Goal: Information Seeking & Learning: Check status

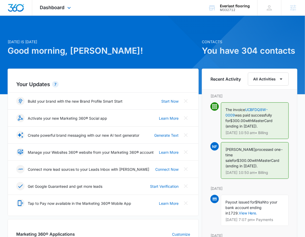
click at [64, 14] on div "Dashboard Apps Reputation Websites Forms CRM Email Social Shop Payments POS Con…" at bounding box center [56, 7] width 48 height 15
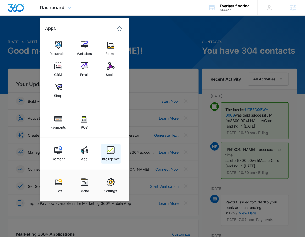
click at [108, 152] on img at bounding box center [111, 150] width 8 height 8
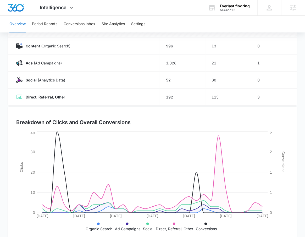
scroll to position [87, 0]
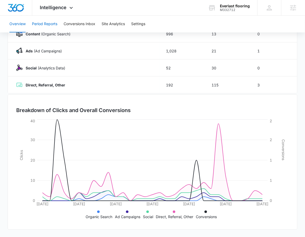
click at [37, 22] on button "Period Reports" at bounding box center [44, 24] width 25 height 17
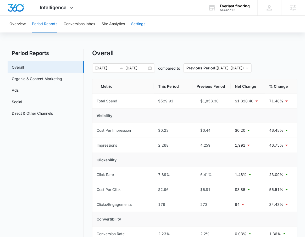
click at [138, 20] on button "Settings" at bounding box center [138, 24] width 14 height 17
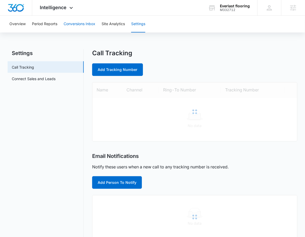
click at [83, 21] on button "Conversions Inbox" at bounding box center [80, 24] width 32 height 17
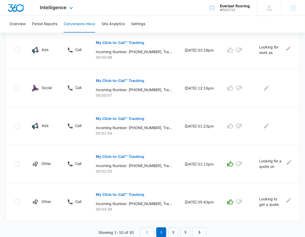
scroll to position [305, 0]
click at [177, 231] on link "2" at bounding box center [173, 232] width 10 height 10
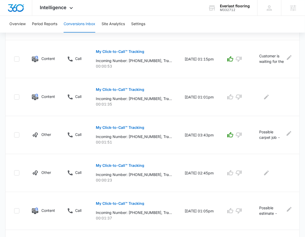
scroll to position [324, 0]
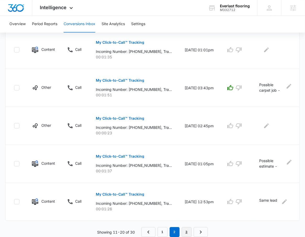
click at [190, 232] on link "3" at bounding box center [187, 232] width 10 height 10
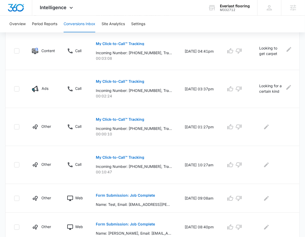
scroll to position [305, 0]
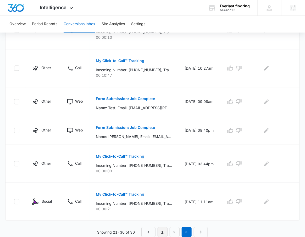
click at [163, 232] on link "1" at bounding box center [163, 232] width 10 height 10
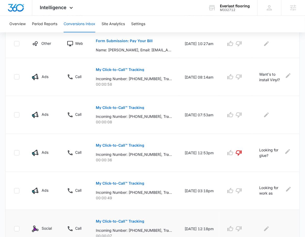
scroll to position [0, 0]
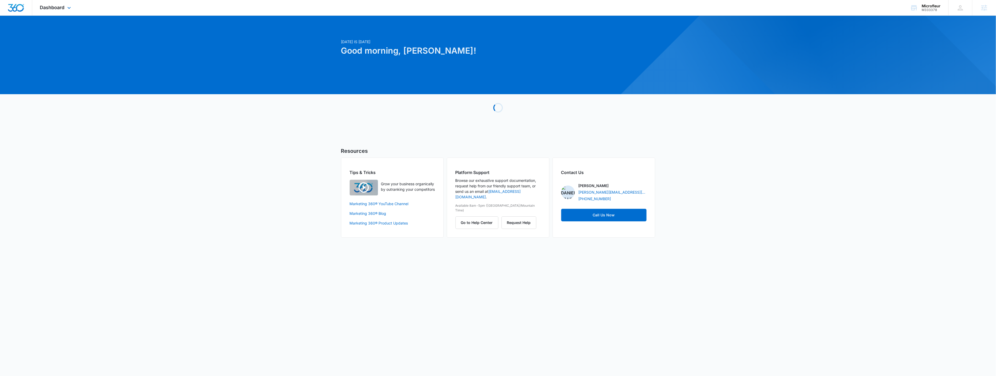
click at [43, 11] on div "Dashboard Apps Reputation Forms CRM Email Social POS Content Ads Intelligence F…" at bounding box center [56, 7] width 48 height 15
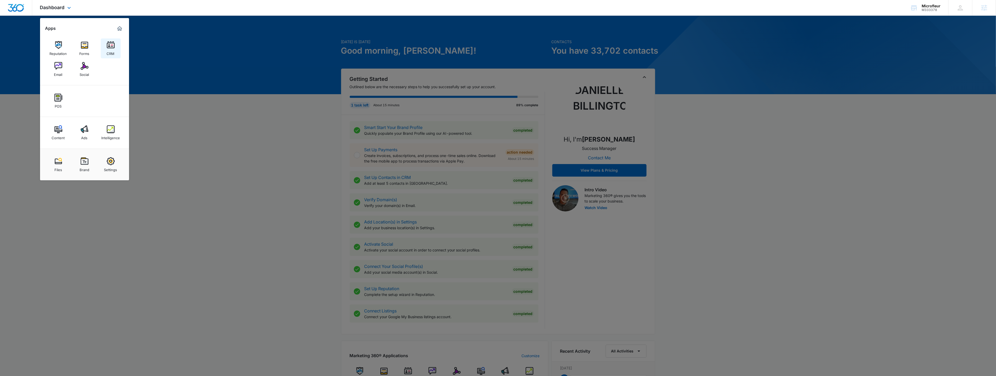
click at [108, 45] on img at bounding box center [111, 45] width 8 height 8
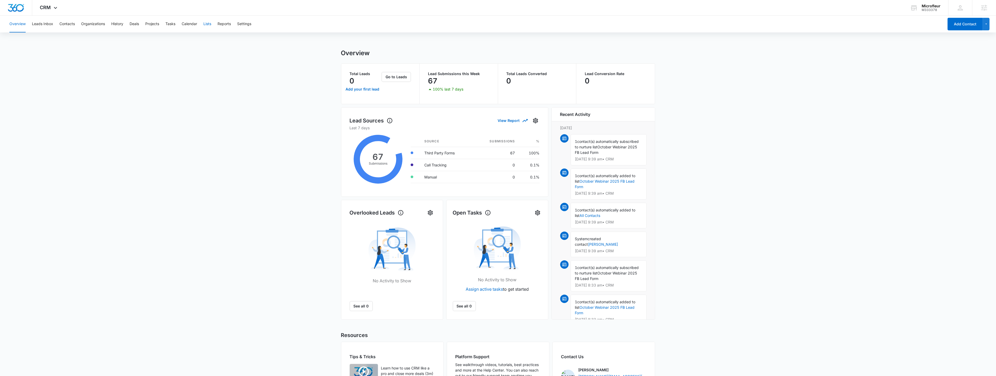
click at [205, 25] on button "Lists" at bounding box center [207, 24] width 8 height 17
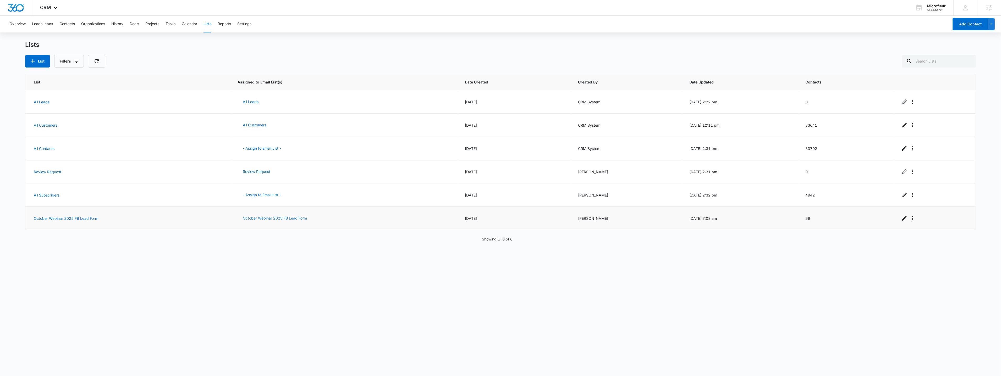
click at [255, 218] on button "October Webinar 2025 FB Lead Form" at bounding box center [274, 218] width 75 height 13
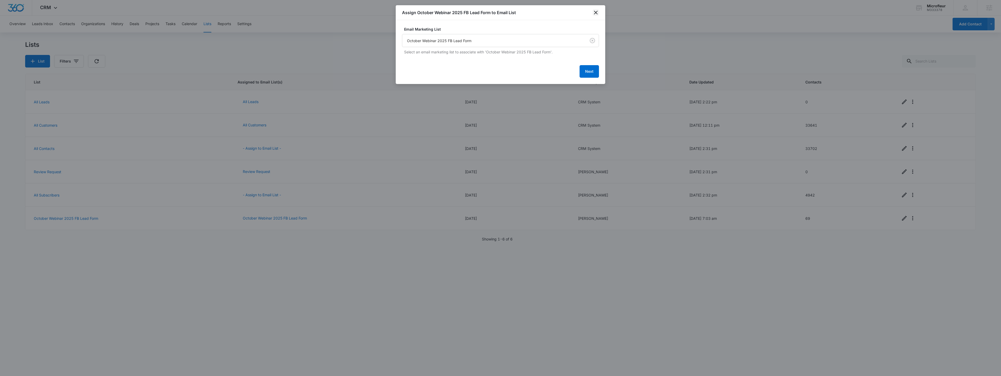
click at [309, 13] on icon "close" at bounding box center [595, 12] width 6 height 6
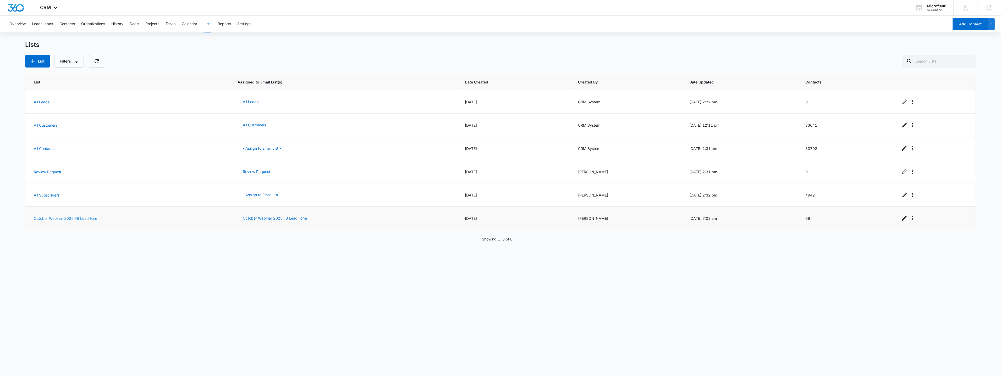
click at [74, 219] on link "October Webinar 2025 FB Lead Form" at bounding box center [66, 218] width 64 height 4
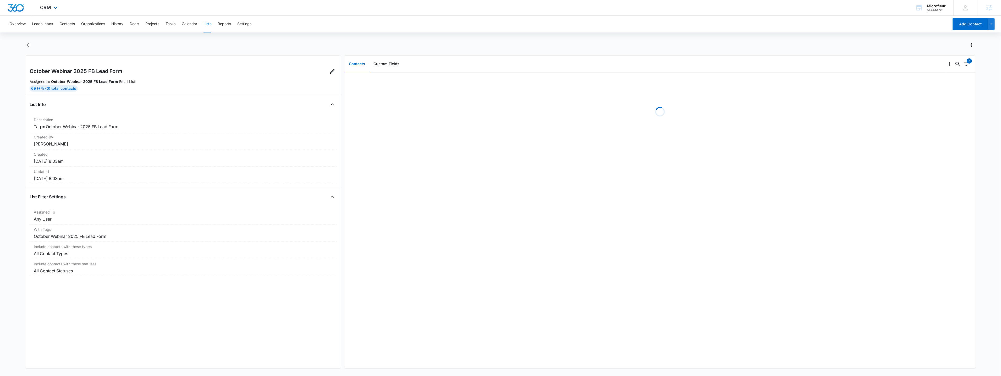
click at [52, 10] on div "CRM Apps Reputation Forms CRM Email Social POS Content Ads Intelligence Files B…" at bounding box center [49, 7] width 34 height 15
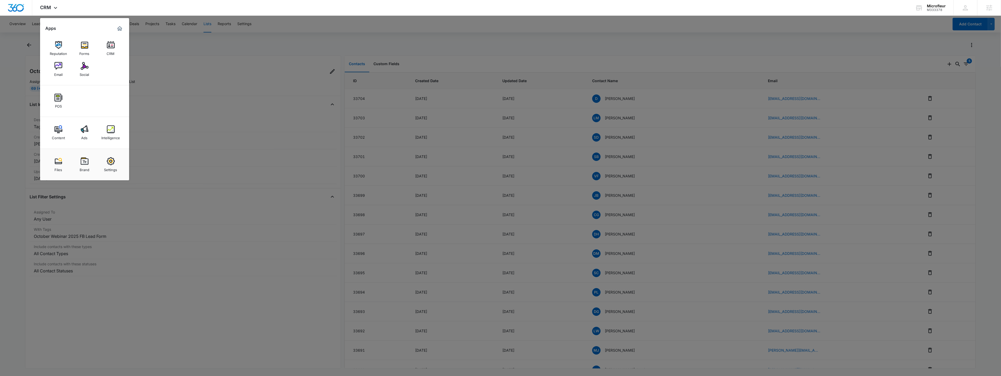
click at [283, 172] on div at bounding box center [500, 188] width 1001 height 376
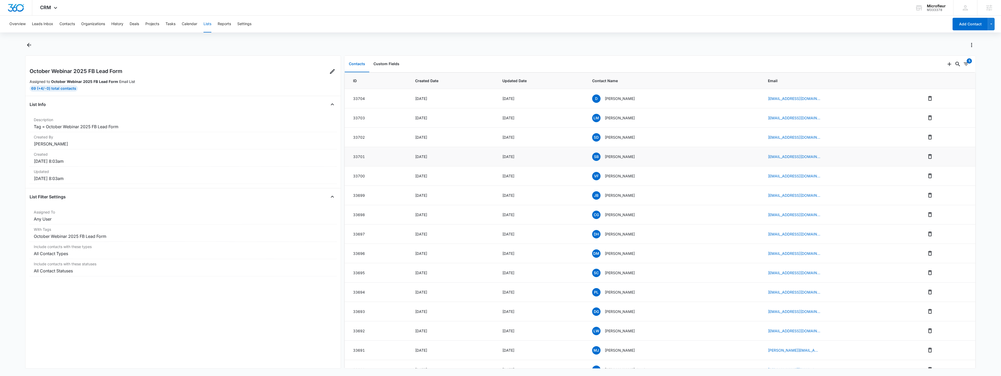
scroll to position [240, 0]
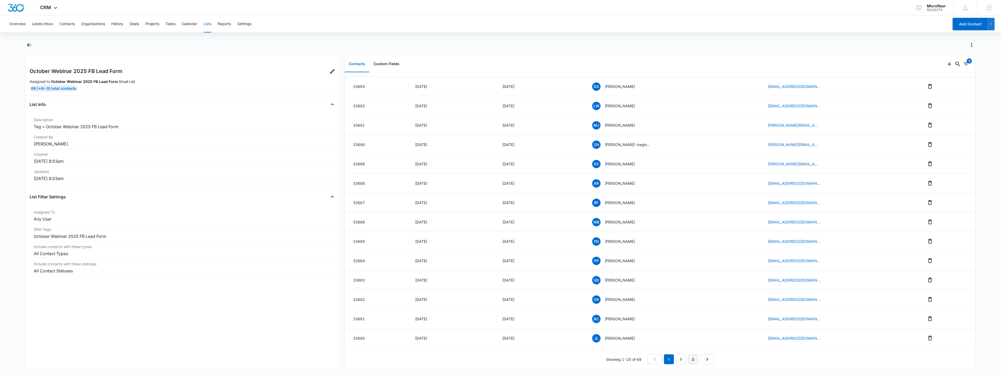
click at [692, 359] on link "3" at bounding box center [693, 359] width 10 height 10
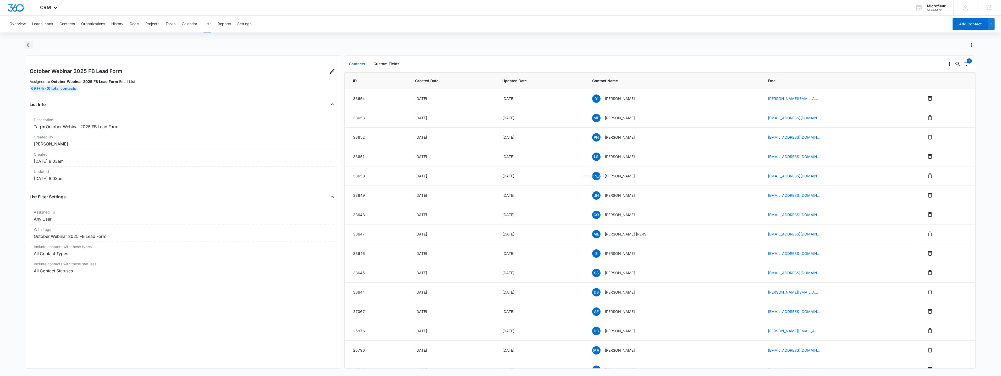
click at [29, 45] on icon "Back" at bounding box center [29, 45] width 6 height 6
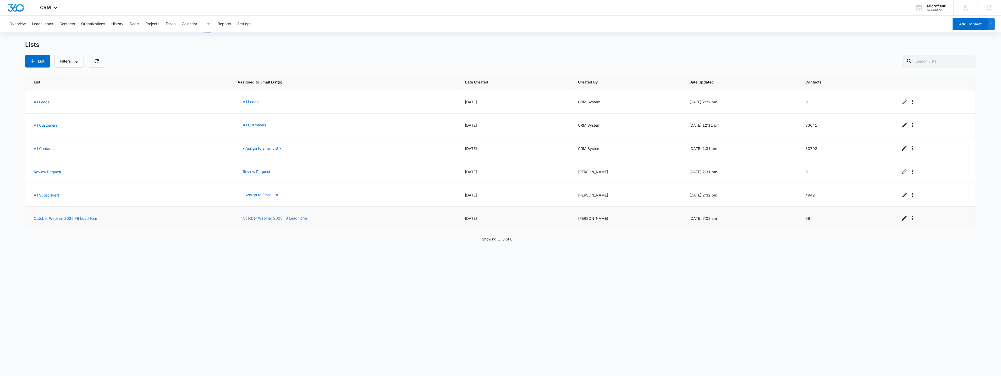
click at [294, 220] on button "October Webinar 2025 FB Lead Form" at bounding box center [274, 218] width 75 height 13
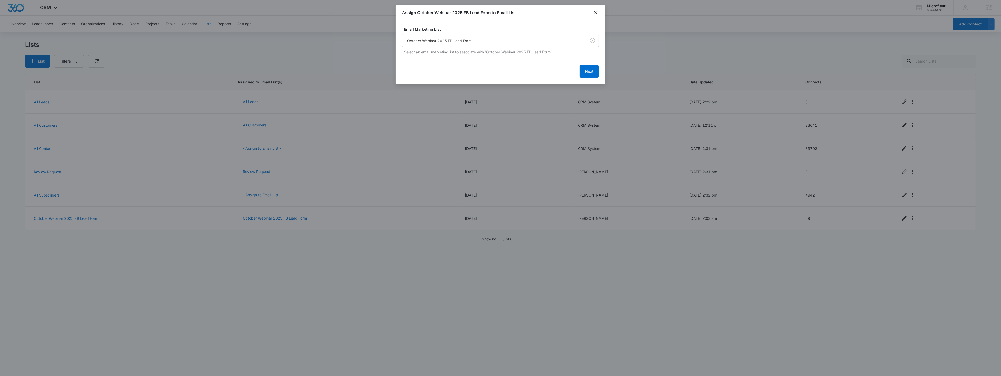
click at [511, 46] on body "CRM Apps Reputation Forms CRM Email Social POS Content Ads Intelligence Files B…" at bounding box center [500, 188] width 1001 height 376
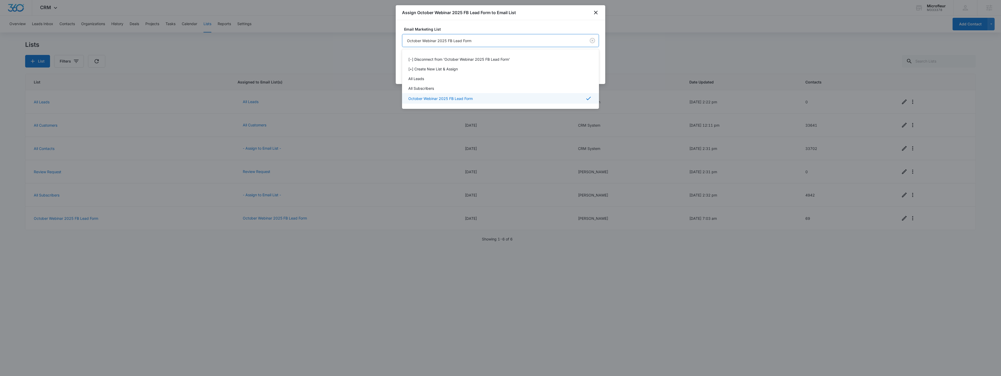
click at [514, 32] on div at bounding box center [500, 188] width 1001 height 376
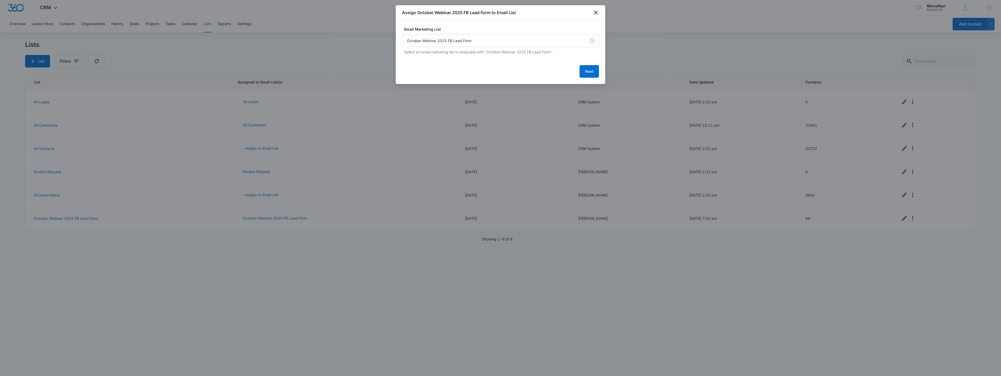
click at [596, 13] on icon "close" at bounding box center [596, 13] width 4 height 4
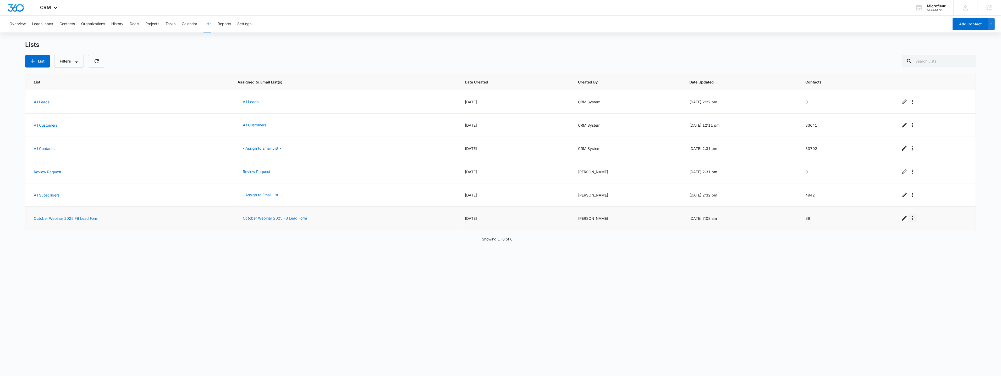
click at [912, 220] on icon "Overflow Menu" at bounding box center [912, 218] width 1 height 4
click at [921, 242] on div "View List Log" at bounding box center [924, 241] width 23 height 4
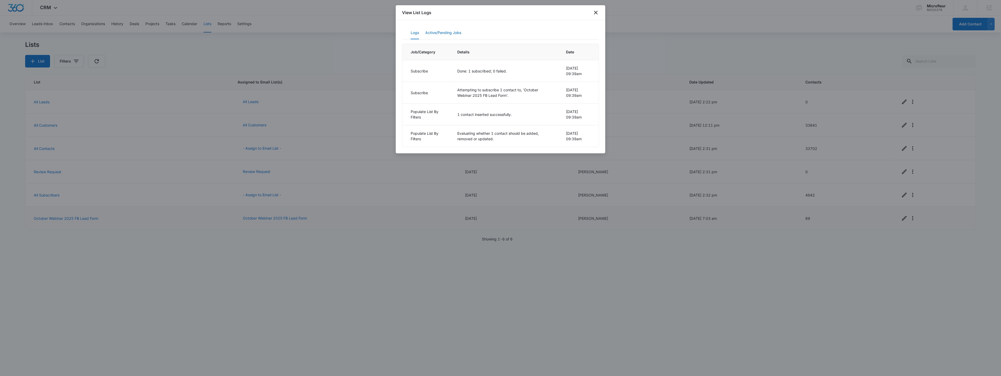
click at [443, 30] on button "Active/Pending Jobs" at bounding box center [443, 33] width 36 height 13
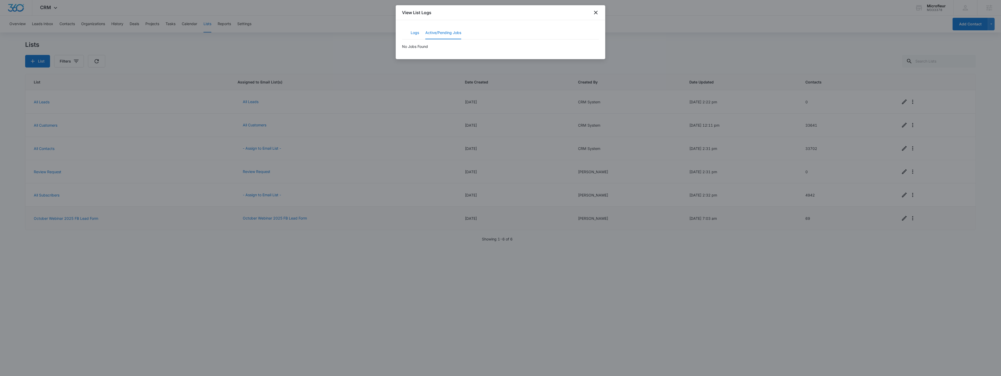
click at [410, 33] on button "Logs" at bounding box center [414, 33] width 8 height 13
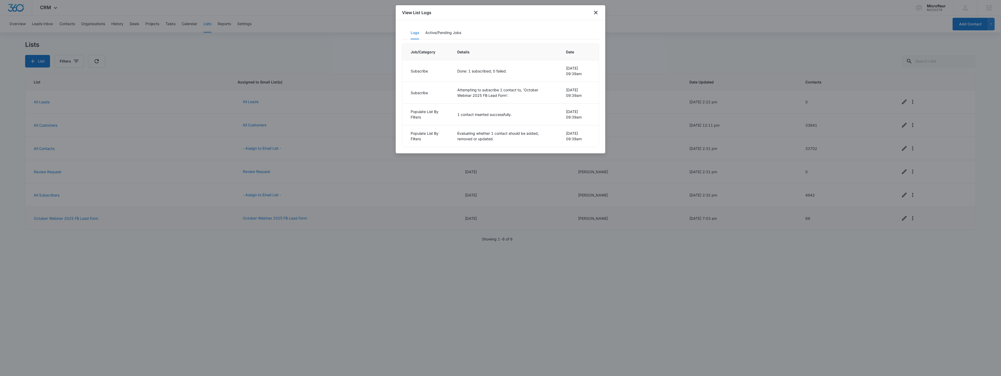
click at [592, 14] on div "View List Logs" at bounding box center [500, 12] width 209 height 15
click at [593, 14] on icon "close" at bounding box center [595, 12] width 6 height 6
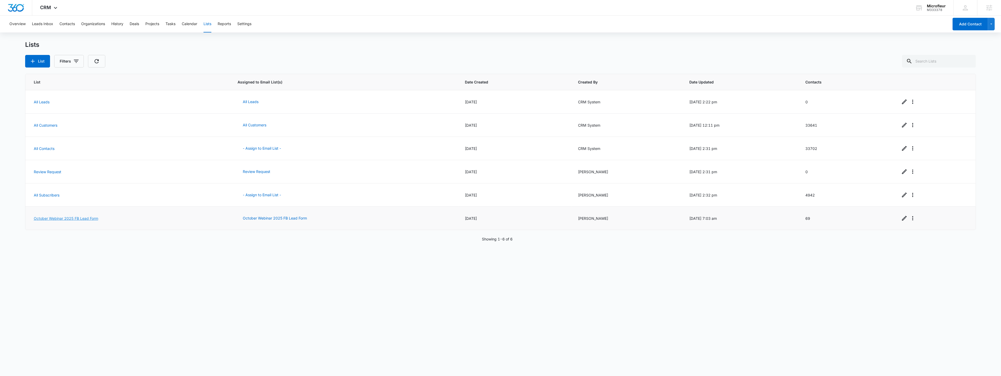
click at [71, 219] on link "October Webinar 2025 FB Lead Form" at bounding box center [66, 218] width 64 height 4
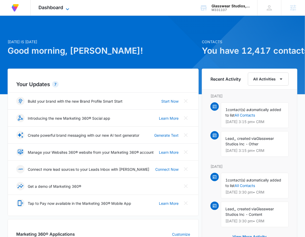
click at [56, 5] on span "Dashboard" at bounding box center [50, 7] width 25 height 5
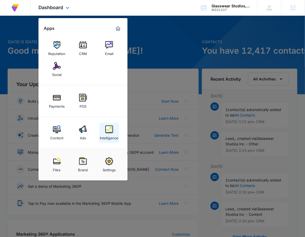
click at [107, 131] on img at bounding box center [109, 129] width 8 height 8
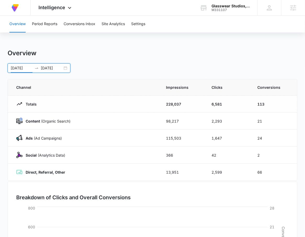
click at [31, 69] on input "[DATE]" at bounding box center [22, 68] width 22 height 6
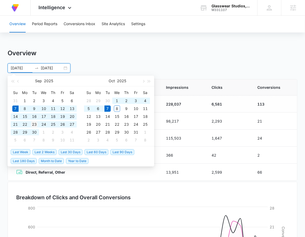
type input "[DATE]"
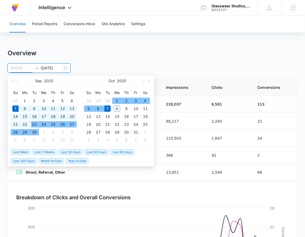
click at [35, 124] on div "23" at bounding box center [34, 124] width 6 height 6
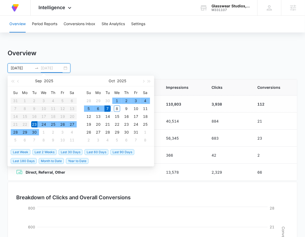
type input "[DATE]"
click at [117, 111] on div "8" at bounding box center [117, 108] width 6 height 6
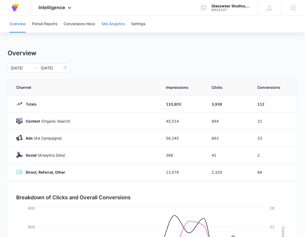
click at [112, 25] on button "Site Analytics" at bounding box center [113, 24] width 23 height 17
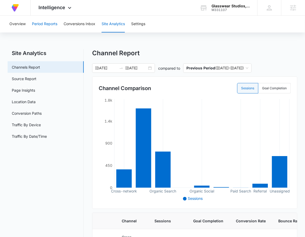
click at [45, 26] on button "Period Reports" at bounding box center [44, 24] width 25 height 17
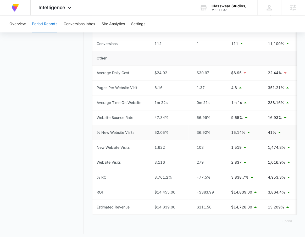
scroll to position [223, 0]
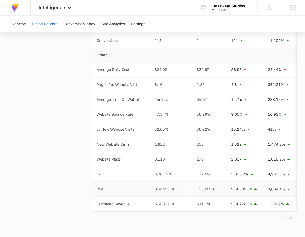
click at [160, 188] on div "$14,455.00" at bounding box center [169, 189] width 30 height 6
click at [202, 189] on div "-$383.99" at bounding box center [208, 189] width 30 height 6
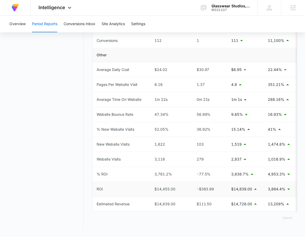
click at [242, 188] on p "$14,839.00" at bounding box center [241, 189] width 21 height 6
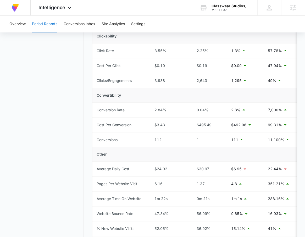
scroll to position [0, 0]
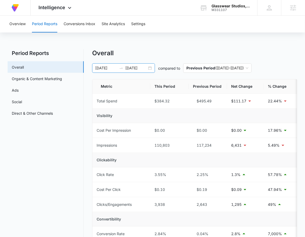
click at [150, 68] on div "[DATE] [DATE]" at bounding box center [123, 67] width 63 height 9
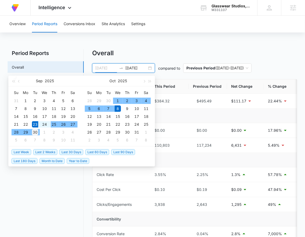
type input "[DATE]"
click at [34, 132] on div "30" at bounding box center [35, 132] width 6 height 6
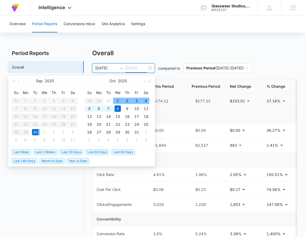
type input "[DATE]"
click at [239, 66] on span "Previous Period ( [DATE] – [DATE] )" at bounding box center [217, 68] width 62 height 9
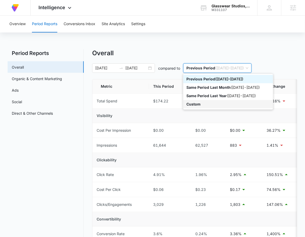
click at [226, 106] on div "Custom" at bounding box center [228, 104] width 84 height 6
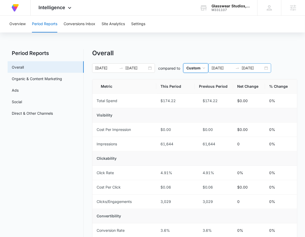
click at [227, 70] on input "[DATE]" at bounding box center [223, 68] width 22 height 6
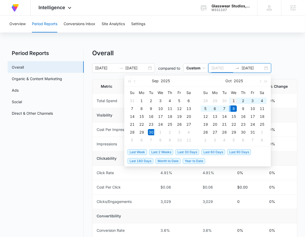
type input "[DATE]"
click at [233, 99] on div "1" at bounding box center [234, 101] width 6 height 6
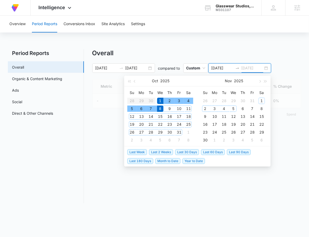
click at [233, 109] on div "5" at bounding box center [234, 108] width 6 height 6
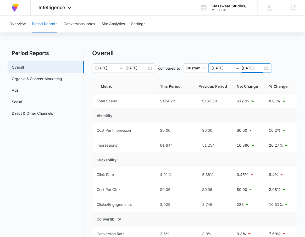
click at [250, 68] on input "[DATE]" at bounding box center [253, 68] width 22 height 6
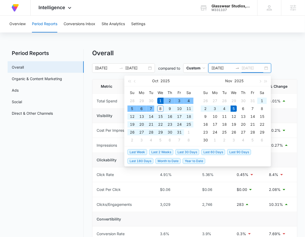
type input "[DATE]"
click at [160, 110] on div "8" at bounding box center [160, 108] width 6 height 6
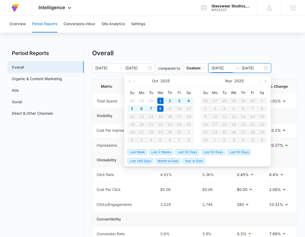
click at [292, 151] on td "20.27%" at bounding box center [281, 145] width 32 height 15
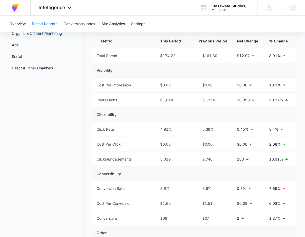
scroll to position [26, 0]
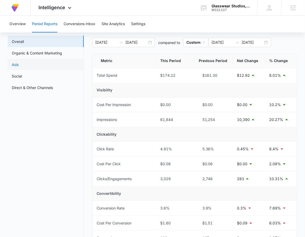
click at [19, 62] on link "Ads" at bounding box center [15, 64] width 7 height 5
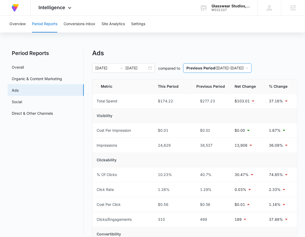
click at [224, 69] on span "Previous Period ( [DATE] – [DATE] )" at bounding box center [217, 68] width 62 height 9
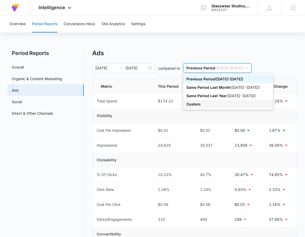
click at [206, 105] on div "Custom" at bounding box center [228, 104] width 84 height 6
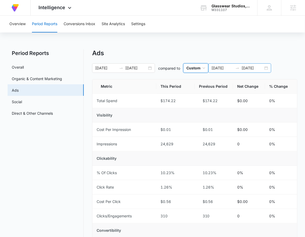
click at [230, 68] on input "[DATE]" at bounding box center [223, 68] width 22 height 6
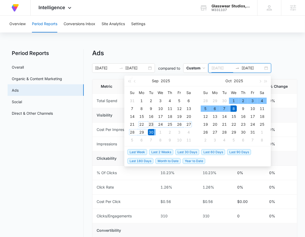
type input "[DATE]"
click at [152, 125] on div "23" at bounding box center [151, 124] width 6 height 6
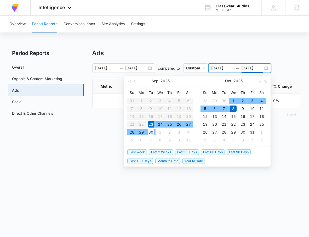
type input "[DATE]"
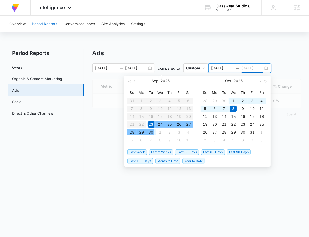
click at [150, 133] on div "30" at bounding box center [151, 132] width 6 height 6
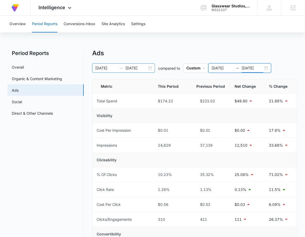
click at [109, 69] on input "[DATE]" at bounding box center [106, 68] width 22 height 6
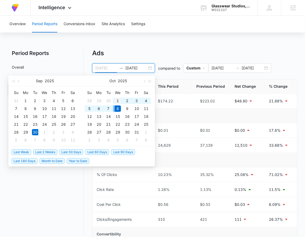
type input "[DATE]"
click at [119, 101] on div "1" at bounding box center [118, 101] width 6 height 6
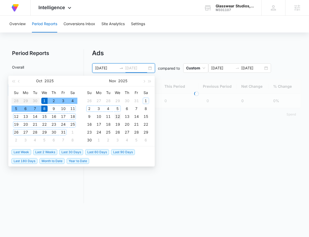
click at [116, 113] on td "12" at bounding box center [117, 117] width 9 height 8
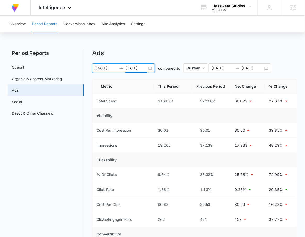
click at [138, 68] on input "[DATE]" at bounding box center [136, 68] width 22 height 6
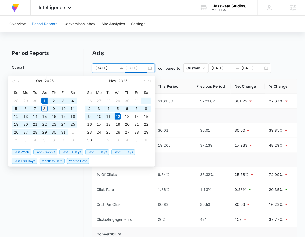
type input "[DATE]"
click at [46, 108] on div "8" at bounding box center [44, 108] width 6 height 6
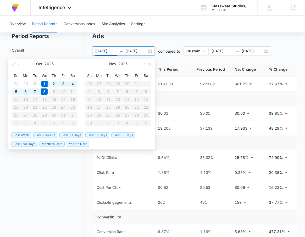
scroll to position [16, 0]
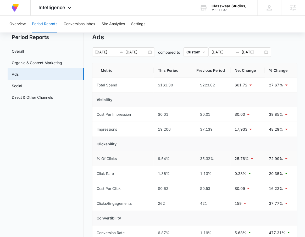
click at [258, 152] on td "25.78%" at bounding box center [248, 158] width 34 height 15
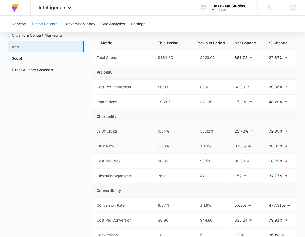
scroll to position [0, 0]
